Goal: Navigation & Orientation: Find specific page/section

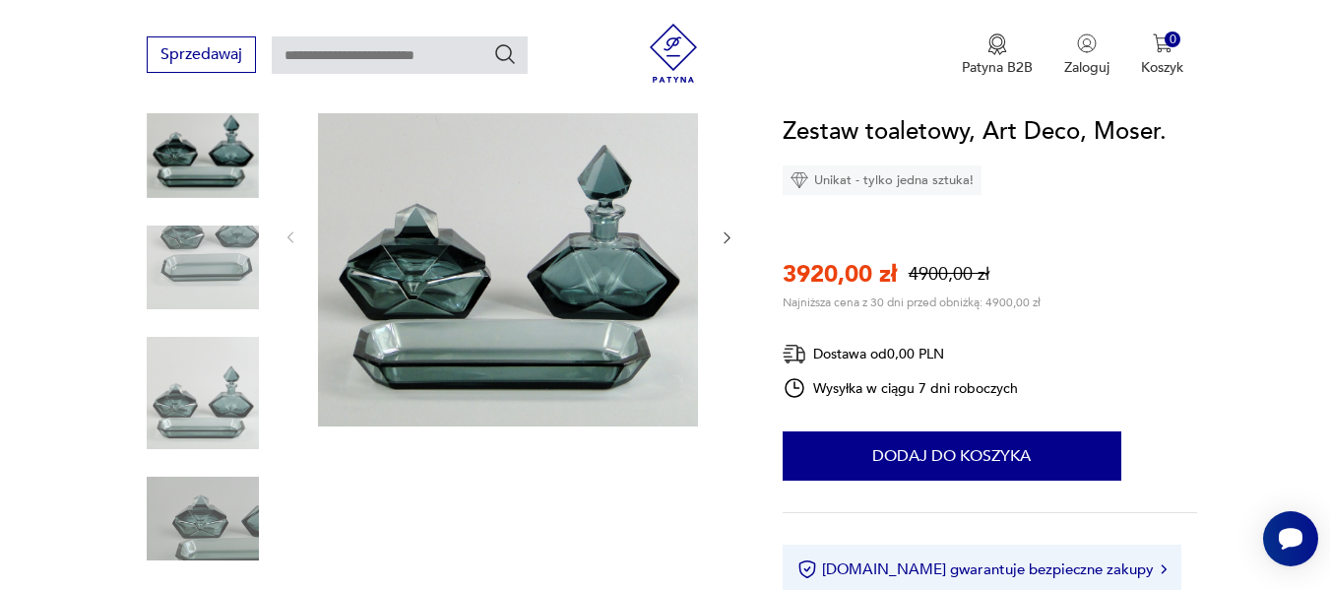
scroll to position [197, 0]
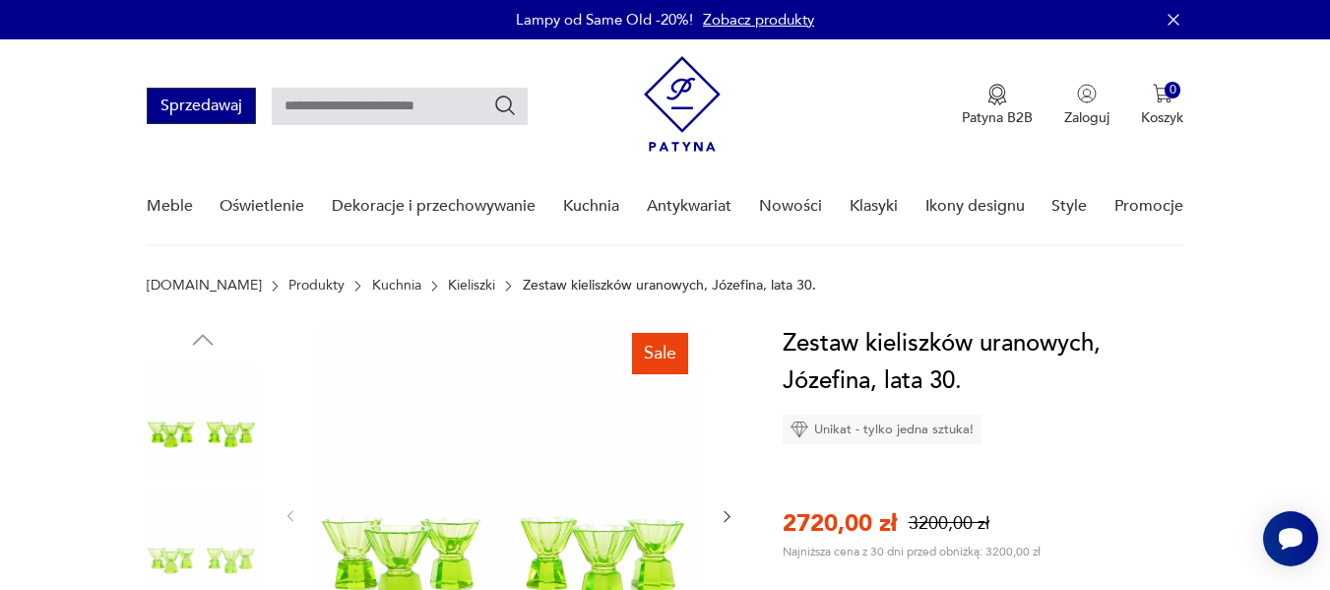
click at [207, 112] on button "Sprzedawaj" at bounding box center [201, 106] width 109 height 36
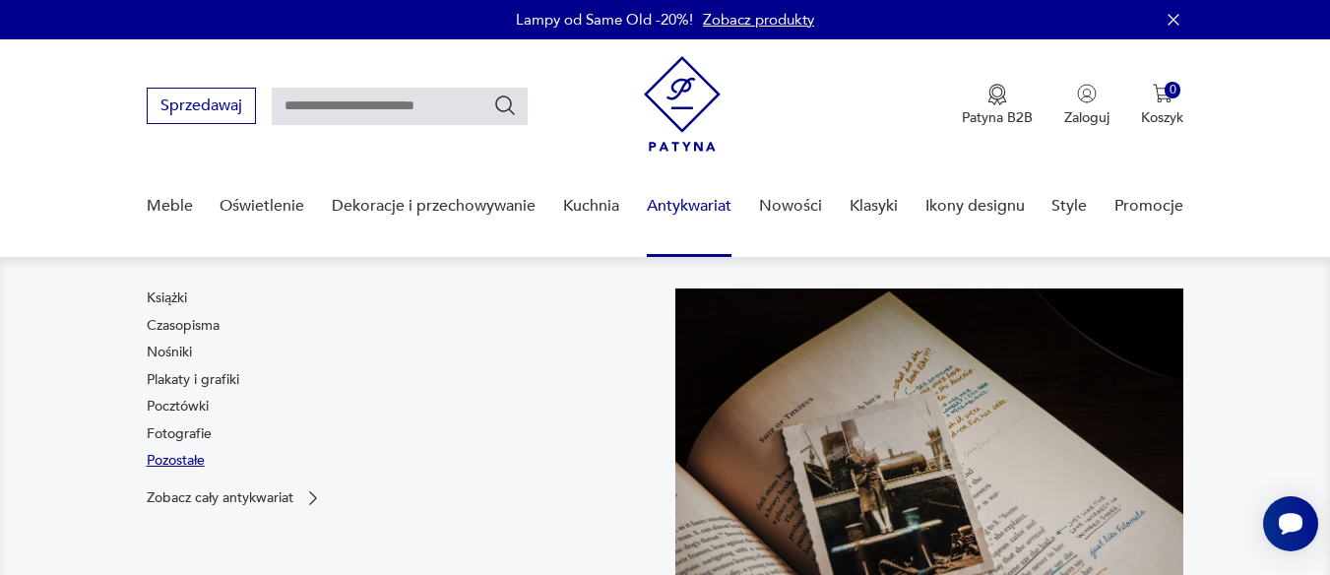
click at [175, 462] on link "Pozostałe" at bounding box center [176, 461] width 58 height 20
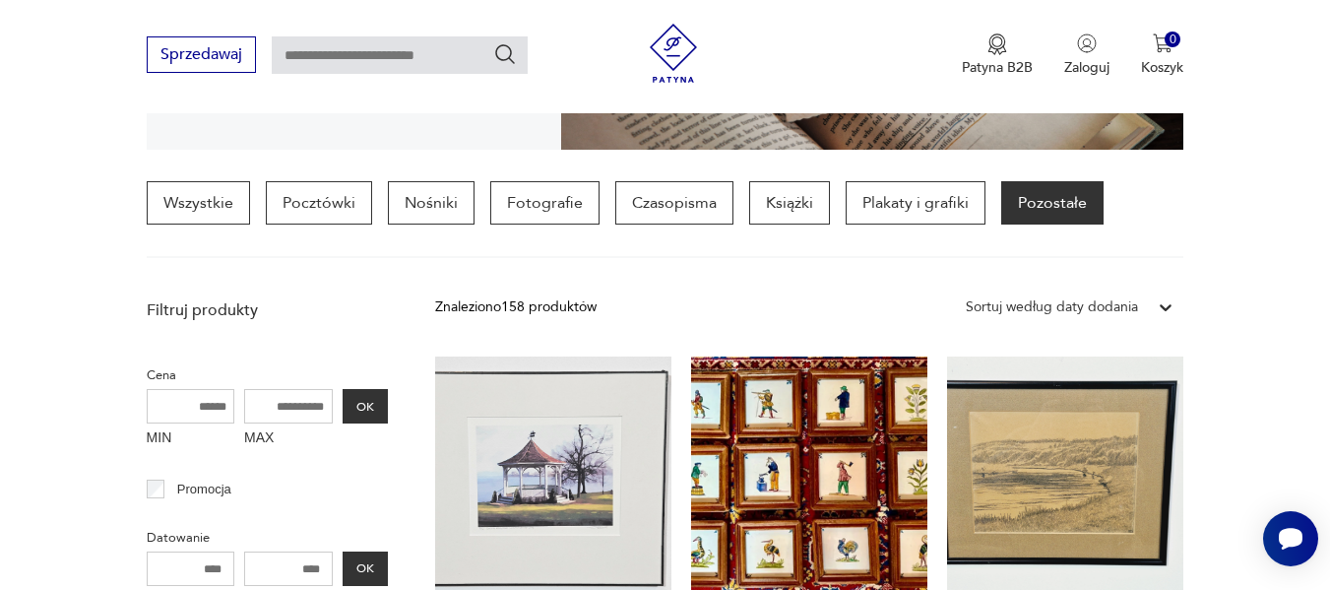
scroll to position [422, 0]
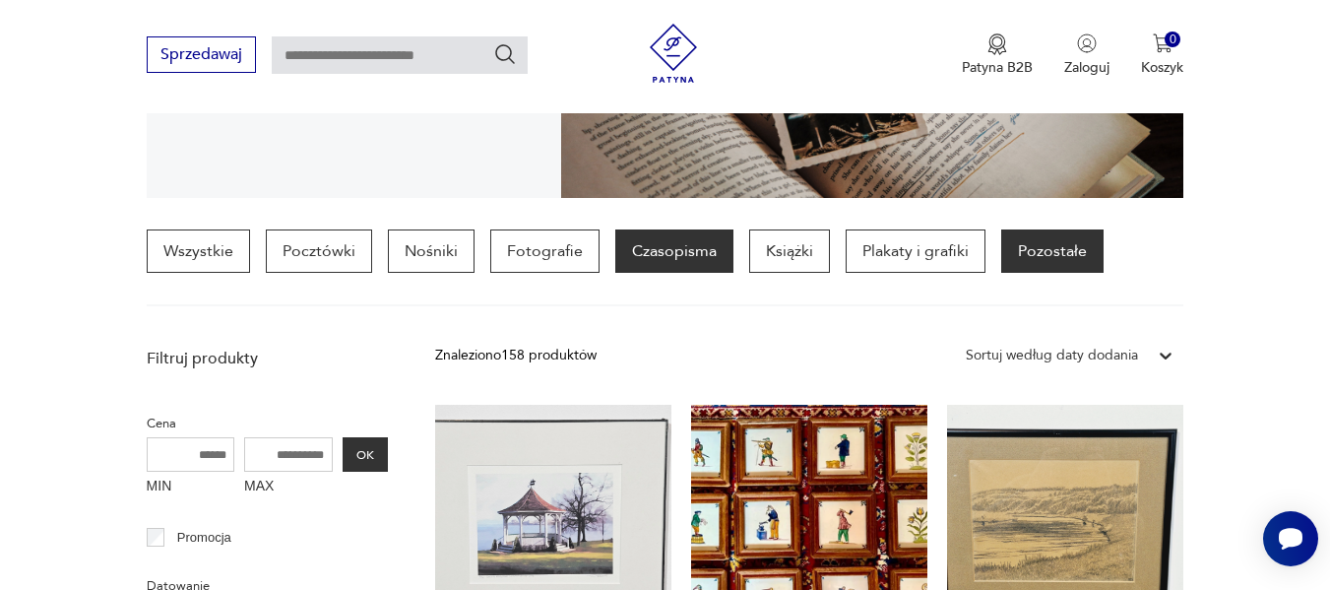
click at [655, 256] on p "Czasopisma" at bounding box center [674, 250] width 118 height 43
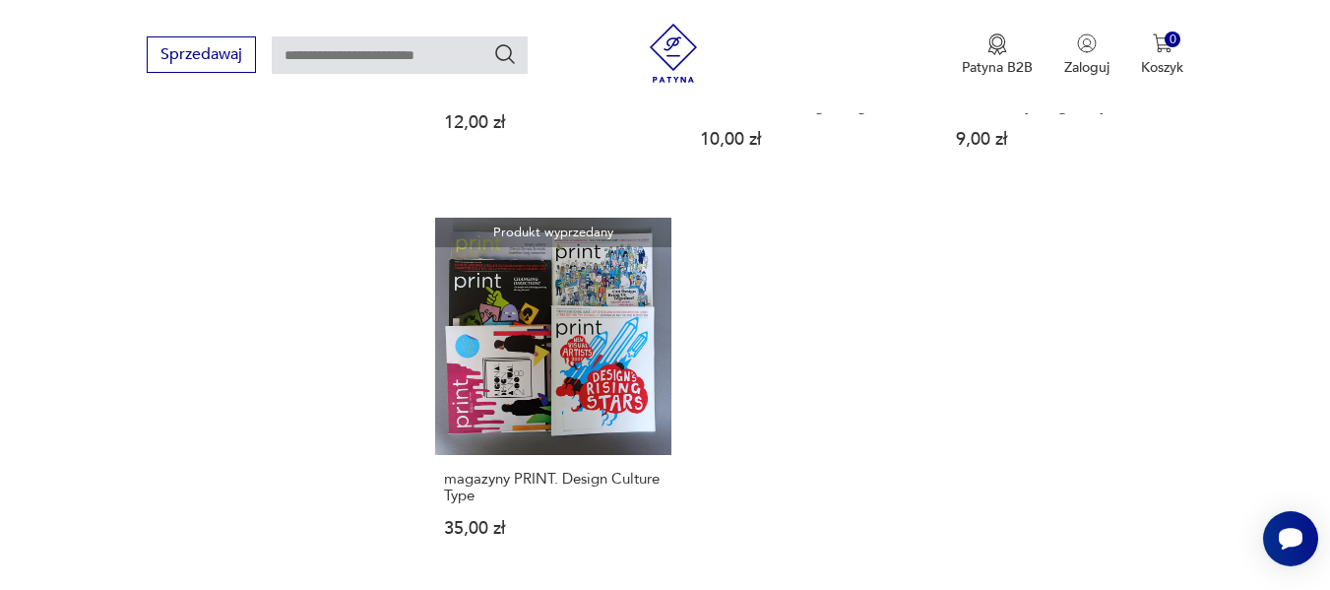
scroll to position [2629, 0]
